Goal: Transaction & Acquisition: Purchase product/service

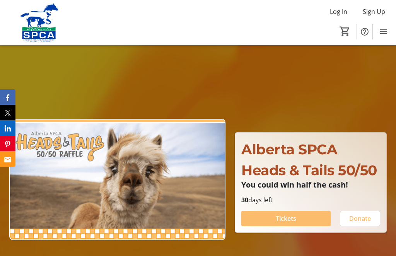
click at [295, 228] on span at bounding box center [285, 218] width 89 height 19
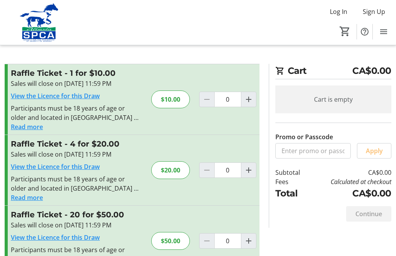
click at [253, 176] on span "Increment by one" at bounding box center [248, 170] width 15 height 15
type input "1"
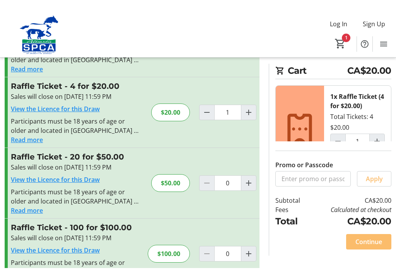
scroll to position [76, 0]
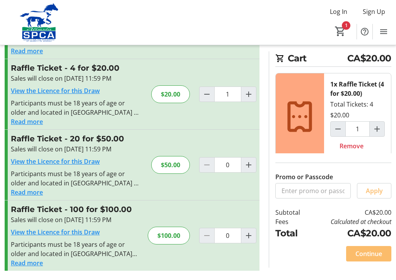
click at [378, 255] on span "Continue" at bounding box center [368, 253] width 27 height 9
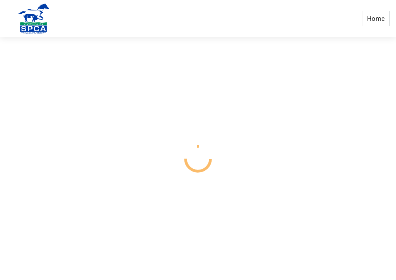
select select "CA"
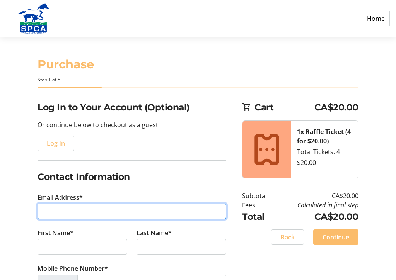
click at [48, 213] on input "Email Address*" at bounding box center [132, 211] width 189 height 15
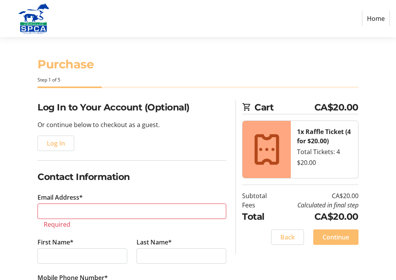
type input "[PHONE_NUMBER]"
select select "AB"
type input "401"
type input "Pollon"
type input "401-4309 33 St"
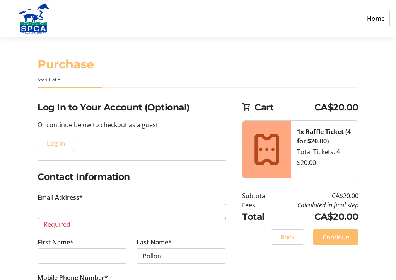
type input "[PERSON_NAME]"
type input "[EMAIL_ADDRESS][DOMAIN_NAME]"
type input "[GEOGRAPHIC_DATA]"
type input "T7Z 0C4"
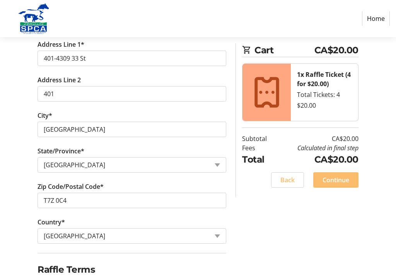
scroll to position [313, 0]
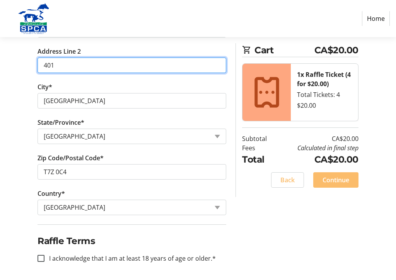
click at [224, 71] on input "401" at bounding box center [132, 65] width 189 height 15
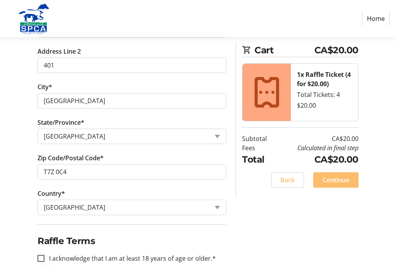
click at [45, 256] on div at bounding box center [41, 258] width 19 height 19
checkbox input "true"
click at [346, 181] on span "Continue" at bounding box center [336, 180] width 27 height 9
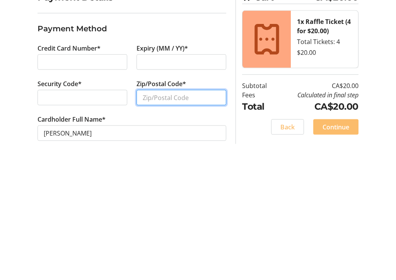
click at [160, 200] on input "Zip/Postal Code*" at bounding box center [182, 207] width 90 height 15
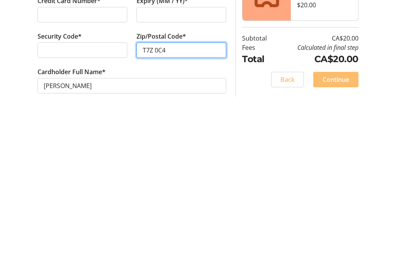
type input "T7Z 0C4"
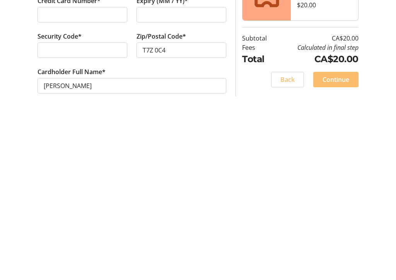
click at [345, 233] on span "Continue" at bounding box center [336, 237] width 27 height 9
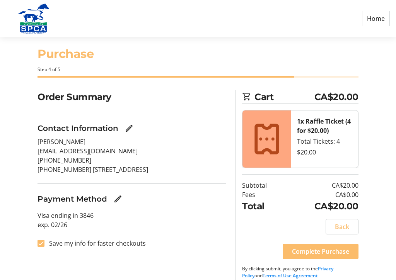
scroll to position [18, 0]
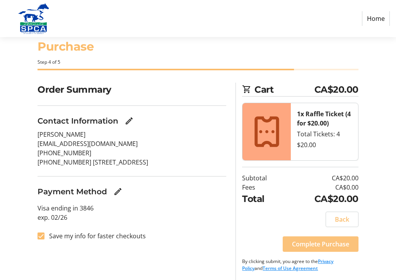
click at [322, 246] on span "Complete Purchase" at bounding box center [320, 244] width 57 height 9
